Goal: Find specific page/section: Find specific page/section

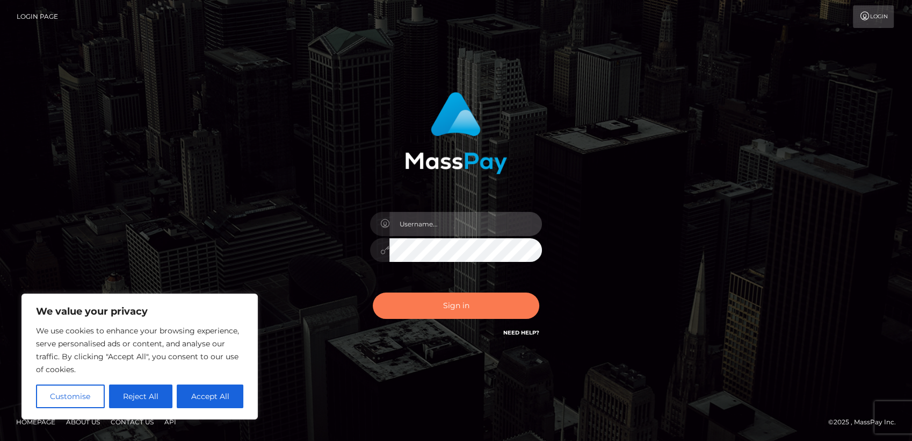
type input "bhargava.rf"
drag, startPoint x: 448, startPoint y: 308, endPoint x: 378, endPoint y: 312, distance: 70.0
click at [448, 308] on button "Sign in" at bounding box center [456, 305] width 167 height 26
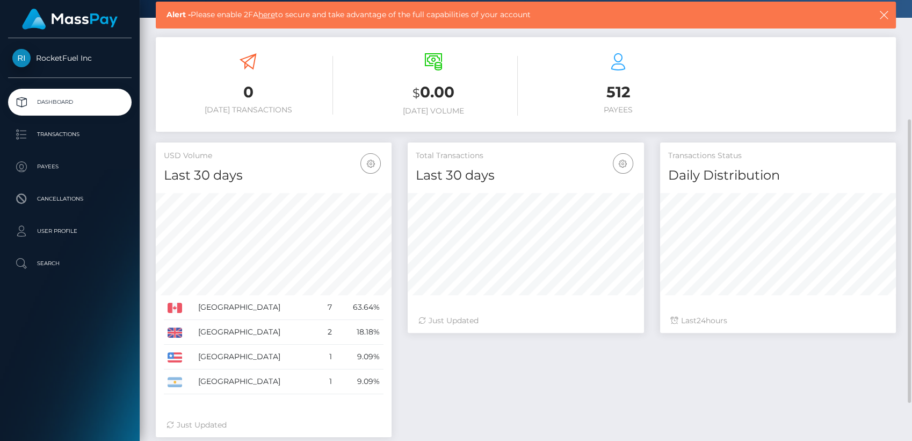
scroll to position [127, 0]
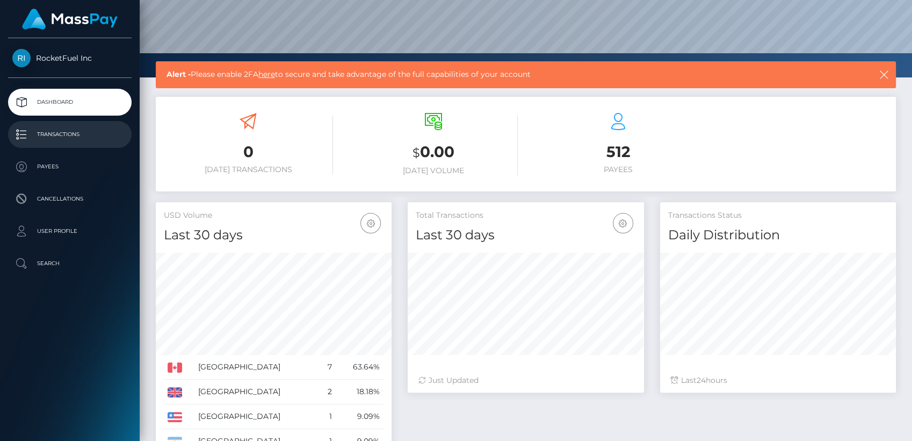
click at [55, 134] on p "Transactions" at bounding box center [69, 134] width 115 height 16
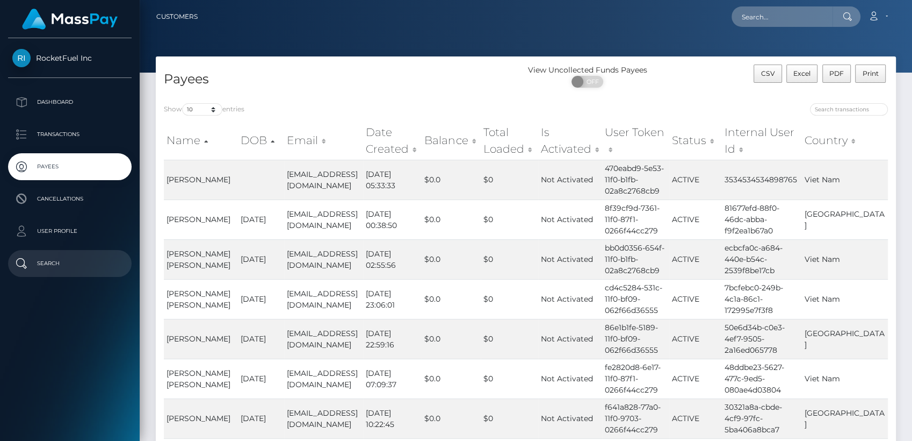
click at [57, 262] on p "Search" at bounding box center [69, 263] width 115 height 16
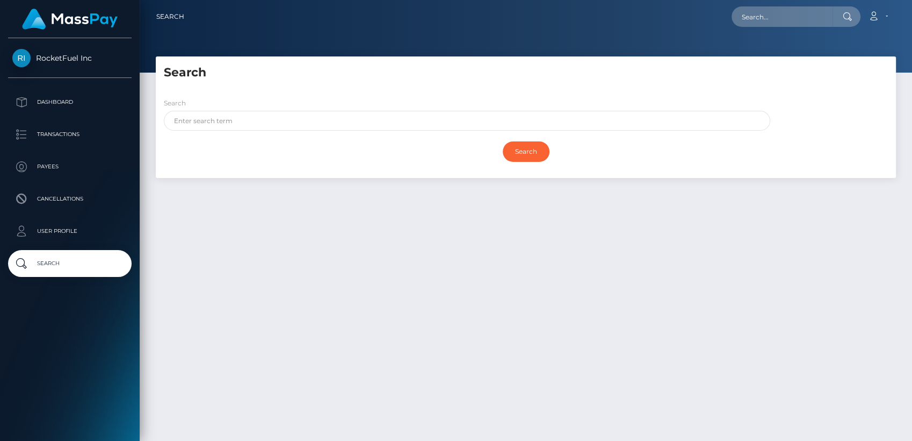
click at [409, 37] on div at bounding box center [526, 36] width 773 height 73
